Goal: Navigation & Orientation: Understand site structure

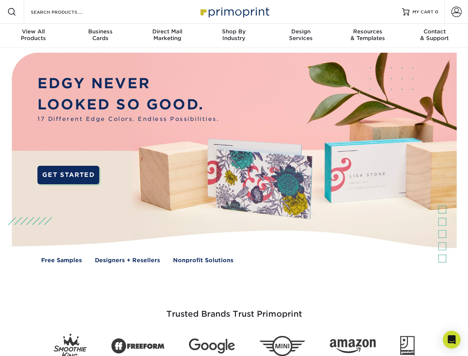
click at [234, 178] on img at bounding box center [233, 163] width 463 height 232
click at [12, 12] on span at bounding box center [11, 11] width 9 height 9
click at [456, 12] on span at bounding box center [456, 12] width 10 height 10
click at [33, 36] on div "View All Products" at bounding box center [33, 34] width 67 height 13
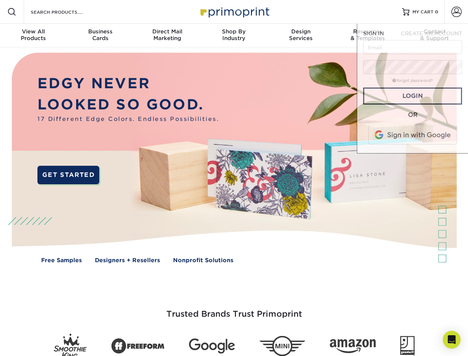
click at [100, 36] on div "Business Cards" at bounding box center [100, 34] width 67 height 13
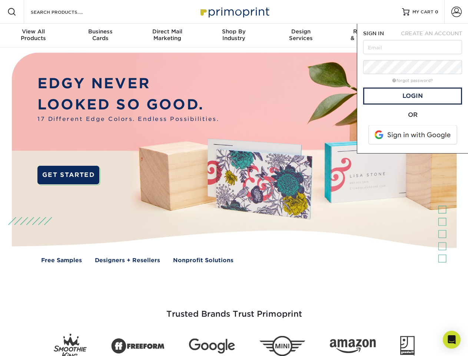
click at [167, 36] on div "Direct Mail Marketing" at bounding box center [167, 34] width 67 height 13
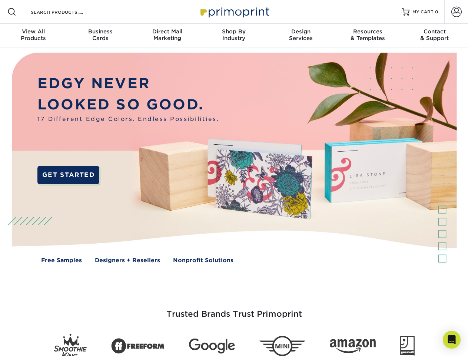
click at [234, 36] on div "Shop By Industry" at bounding box center [234, 34] width 67 height 13
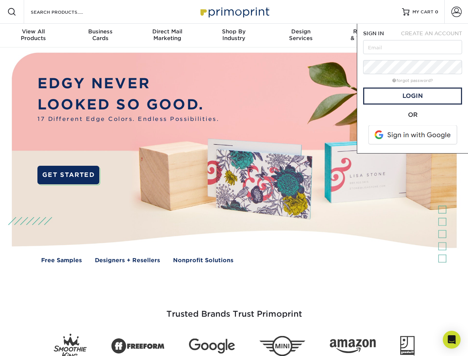
click at [301, 36] on div "Design Services" at bounding box center [301, 34] width 67 height 13
click at [368, 36] on span "SIGN IN" at bounding box center [373, 33] width 21 height 6
click at [435, 36] on div "Contact & Support" at bounding box center [434, 34] width 67 height 13
